Goal: Task Accomplishment & Management: Manage account settings

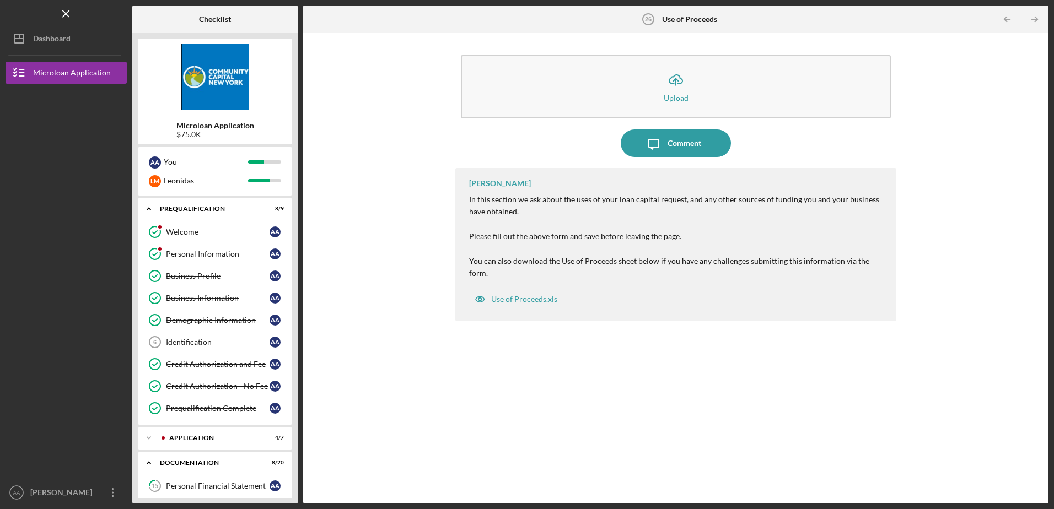
scroll to position [338, 0]
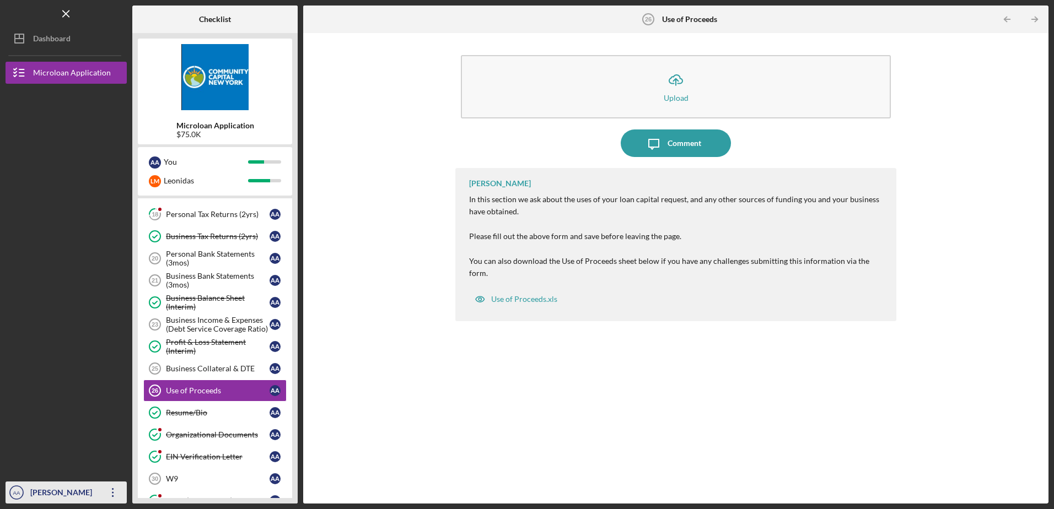
click at [110, 493] on icon "Icon/Overflow" at bounding box center [113, 493] width 28 height 28
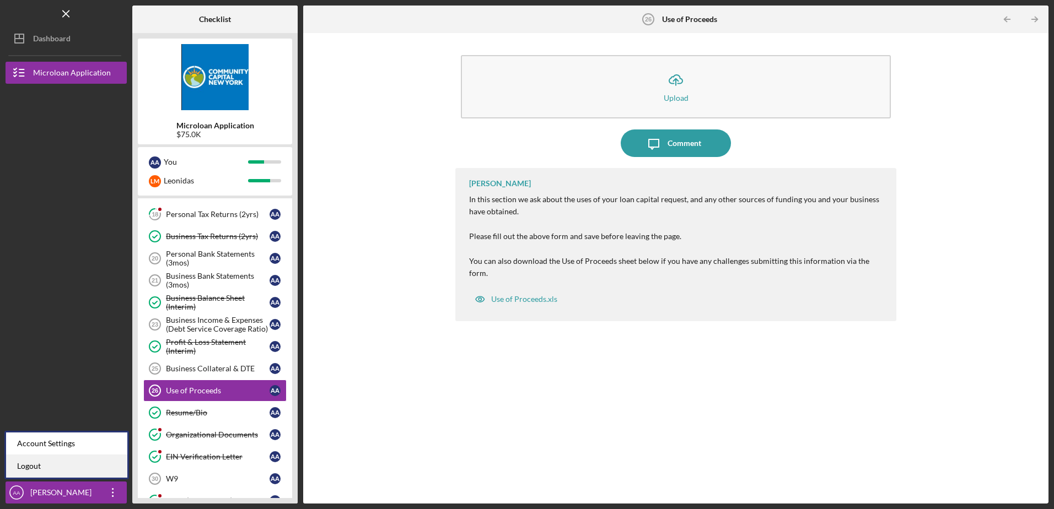
click at [58, 464] on link "Logout" at bounding box center [66, 466] width 121 height 23
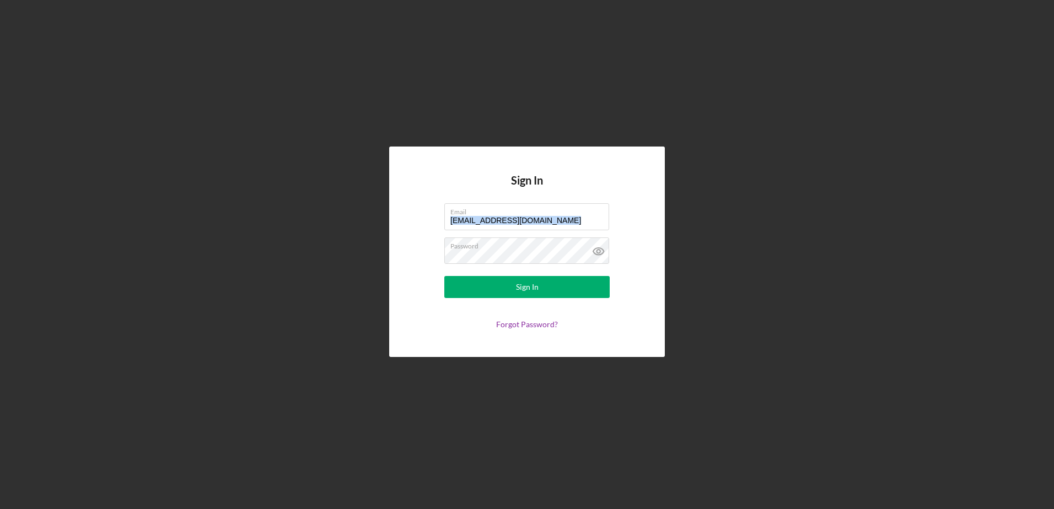
drag, startPoint x: 598, startPoint y: 214, endPoint x: 413, endPoint y: 236, distance: 186.5
click at [413, 236] on div "Sign In Email [EMAIL_ADDRESS][DOMAIN_NAME] Password Sign In Forgot Password?" at bounding box center [527, 252] width 276 height 210
click at [542, 227] on input "[EMAIL_ADDRESS][DOMAIN_NAME]" at bounding box center [526, 216] width 165 height 26
drag, startPoint x: 584, startPoint y: 221, endPoint x: 410, endPoint y: 223, distance: 173.7
click at [406, 223] on div "Sign In Email [EMAIL_ADDRESS][DOMAIN_NAME] Password Sign In Forgot Password?" at bounding box center [527, 252] width 276 height 210
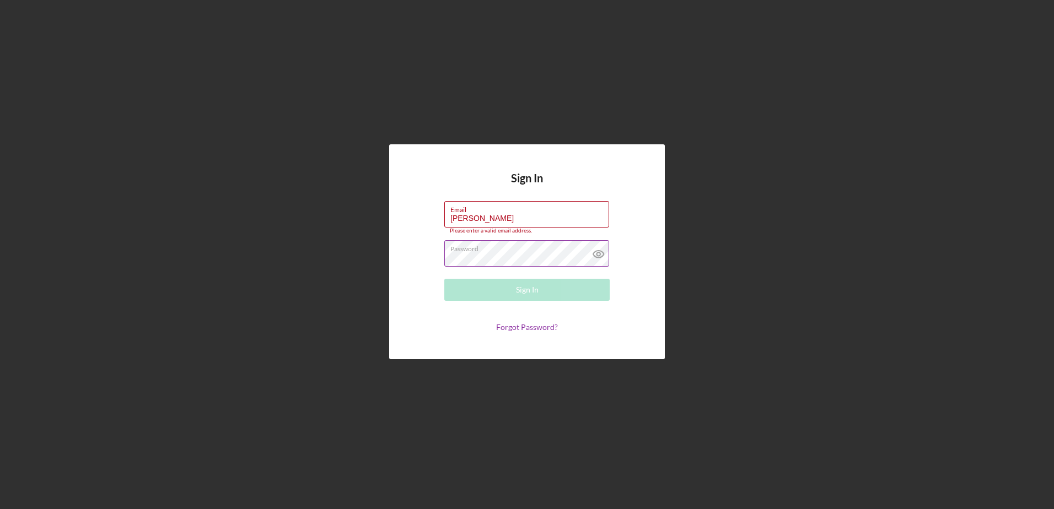
type input "[EMAIL_ADDRESS][DOMAIN_NAME]"
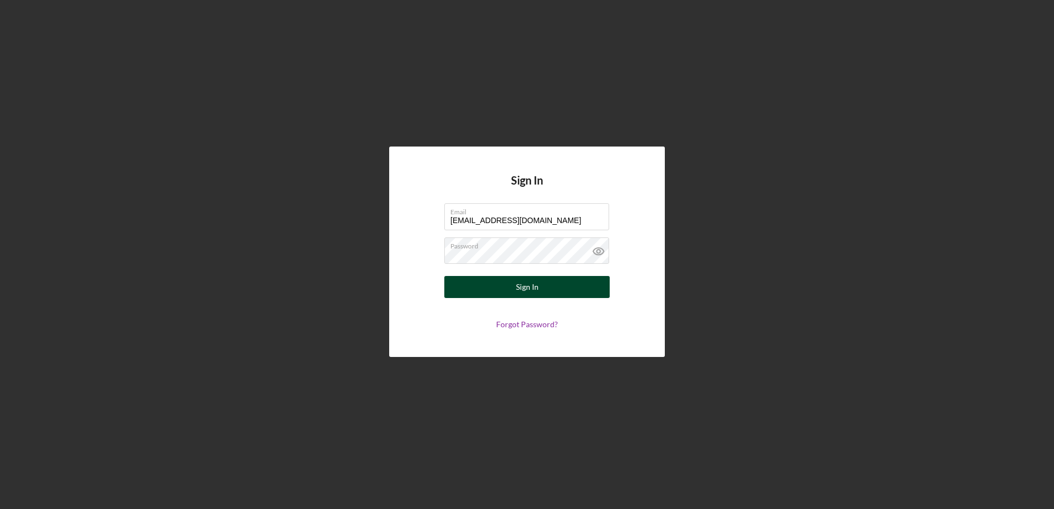
click at [524, 291] on div "Sign In" at bounding box center [527, 287] width 23 height 22
